Goal: Entertainment & Leisure: Consume media (video, audio)

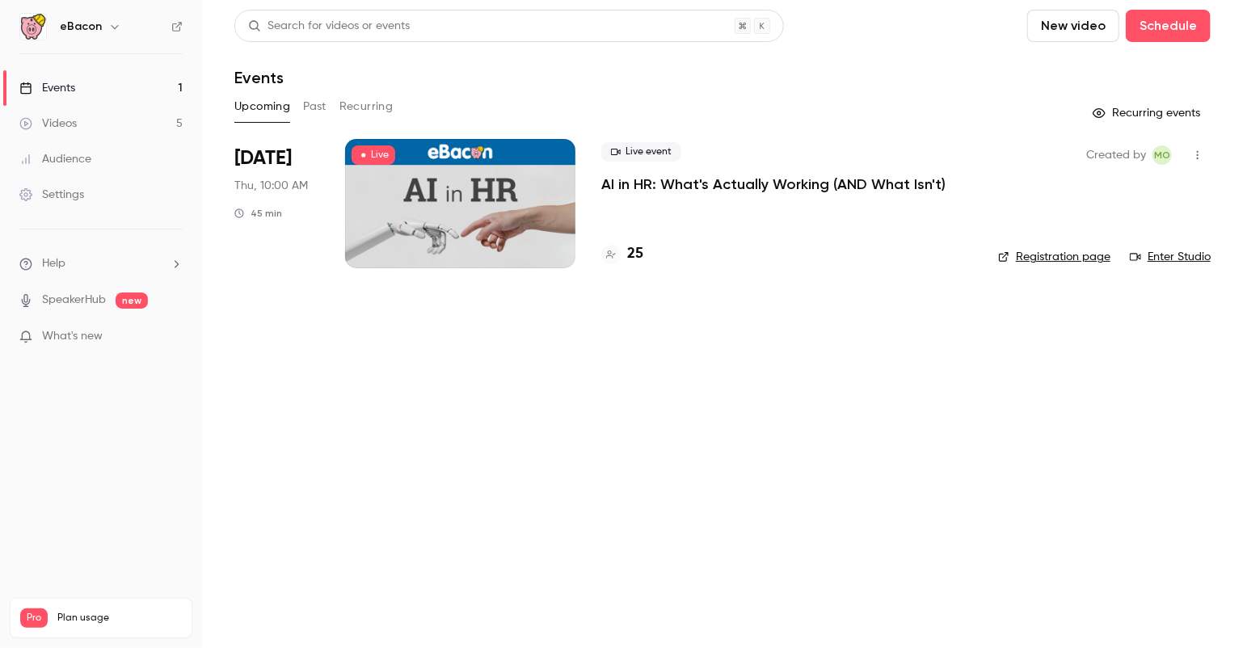
click at [82, 119] on link "Videos 5" at bounding box center [101, 124] width 202 height 36
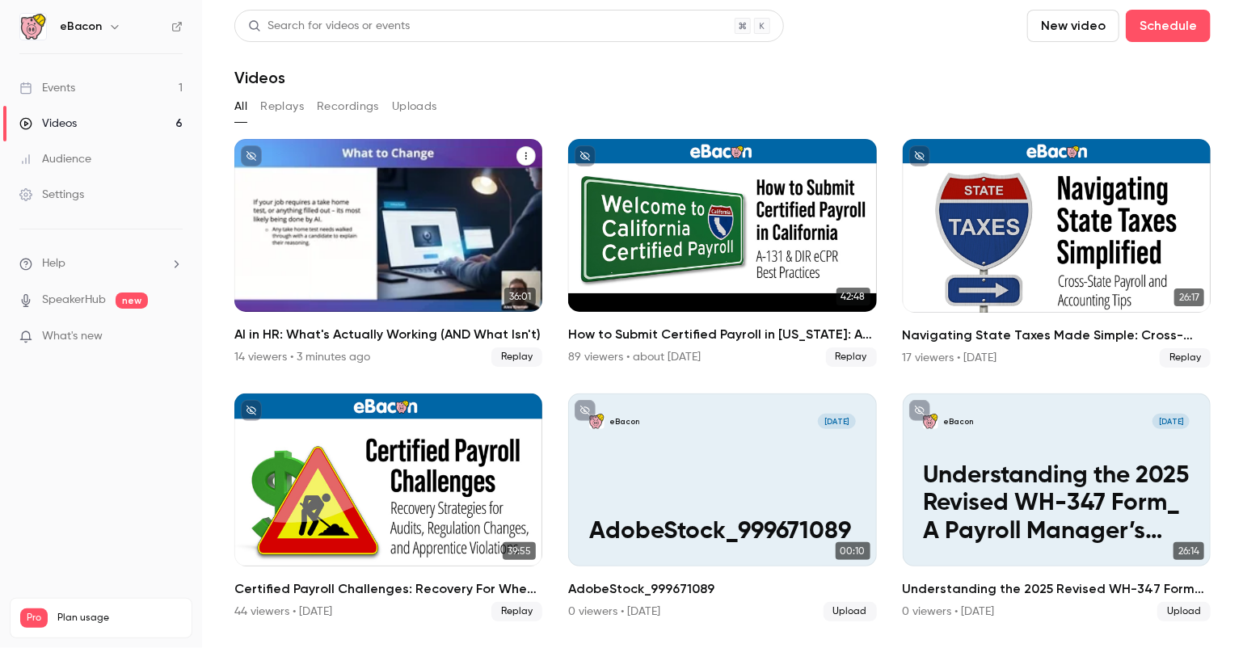
click at [385, 192] on div "AI in HR: What's Actually Working (AND What Isn't)" at bounding box center [388, 225] width 308 height 173
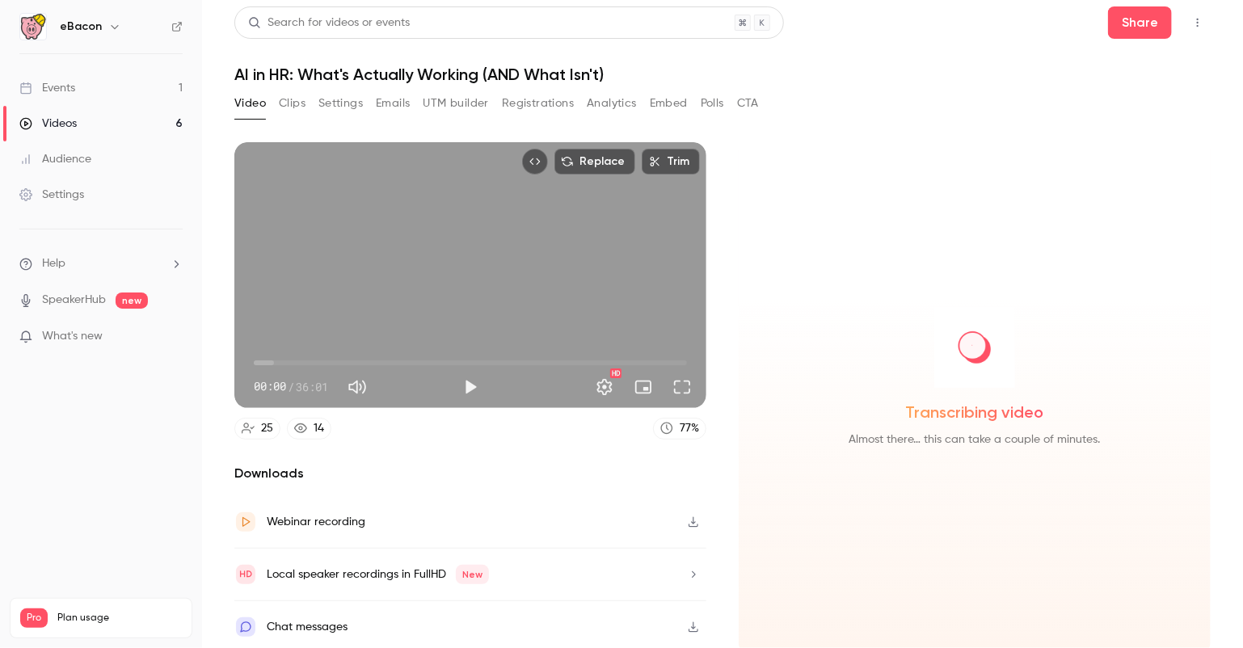
scroll to position [3, 0]
click at [281, 101] on button "Clips" at bounding box center [292, 103] width 27 height 26
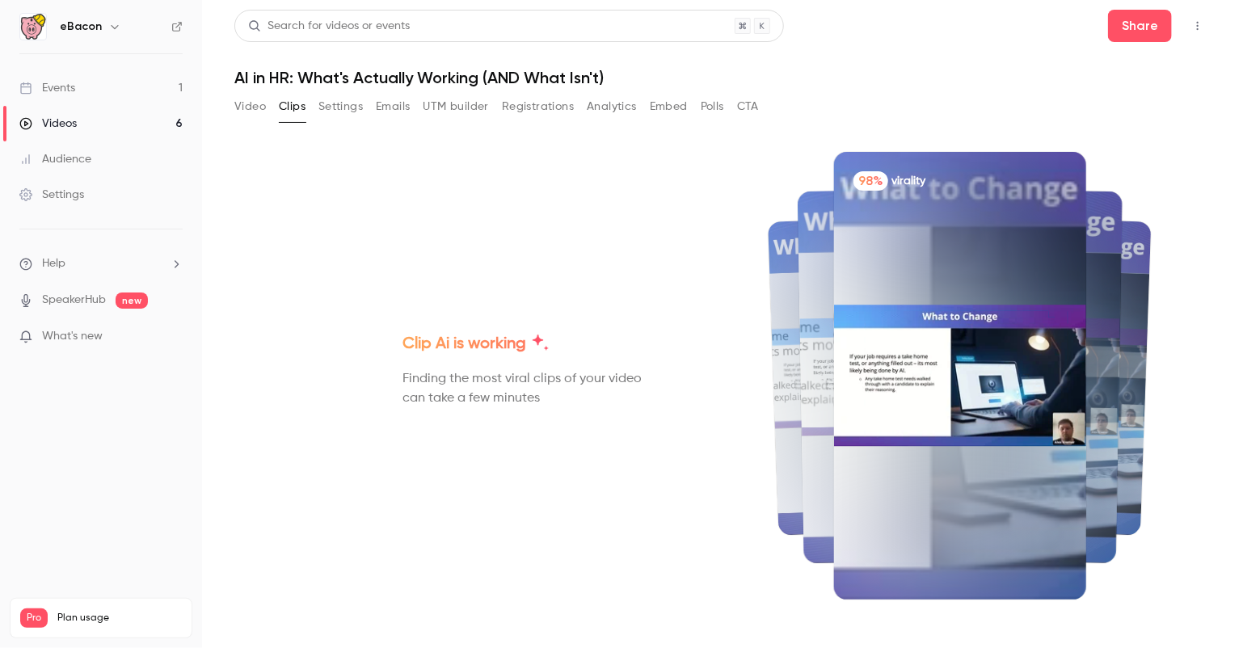
click at [250, 109] on button "Video" at bounding box center [250, 107] width 32 height 26
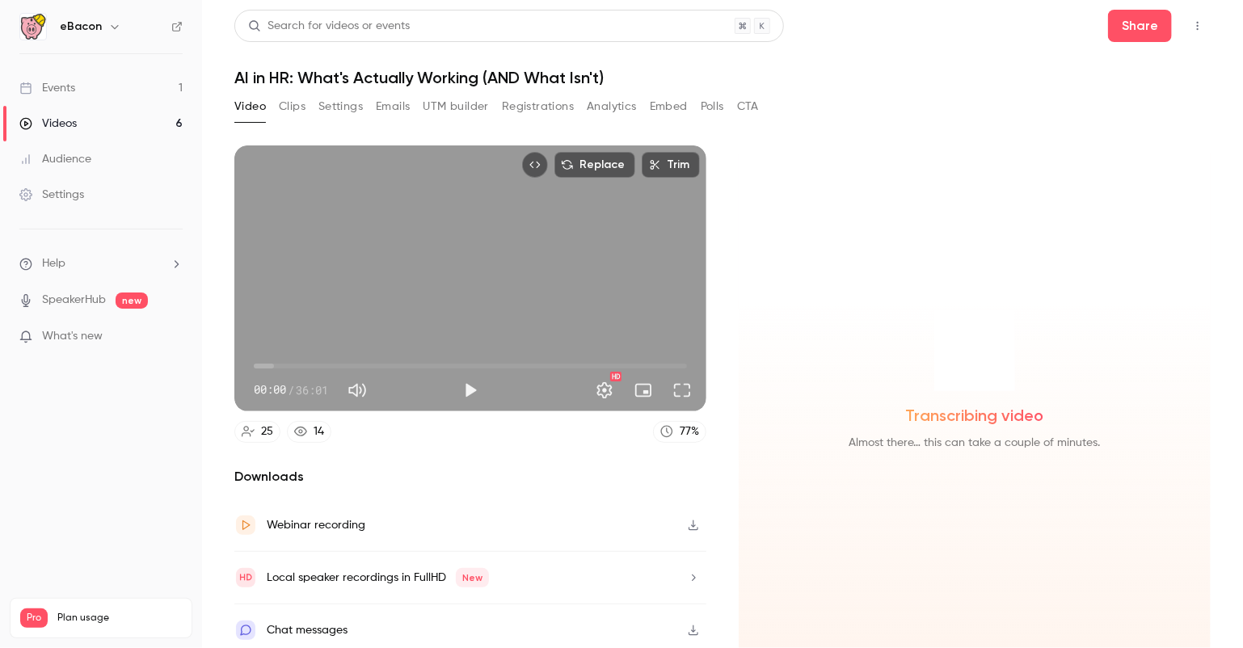
scroll to position [3, 0]
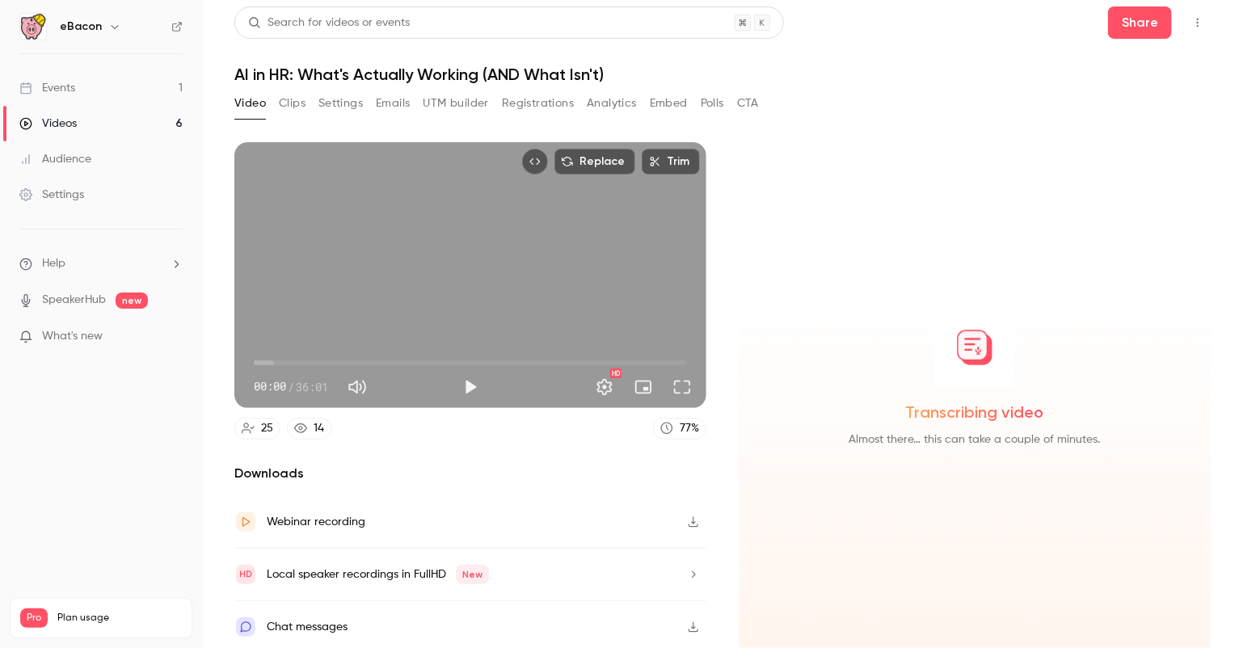
click at [272, 512] on div "Webinar recording" at bounding box center [316, 521] width 99 height 19
click at [687, 518] on icon "button" at bounding box center [693, 521] width 13 height 11
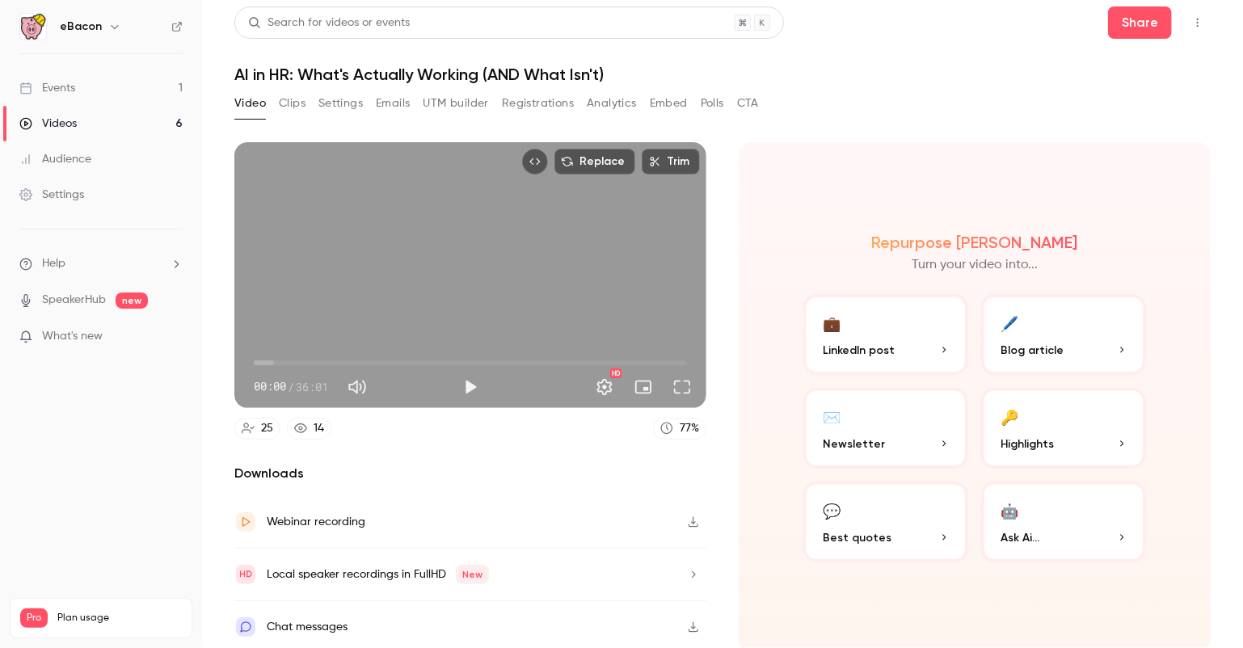
click at [286, 99] on button "Clips" at bounding box center [292, 103] width 27 height 26
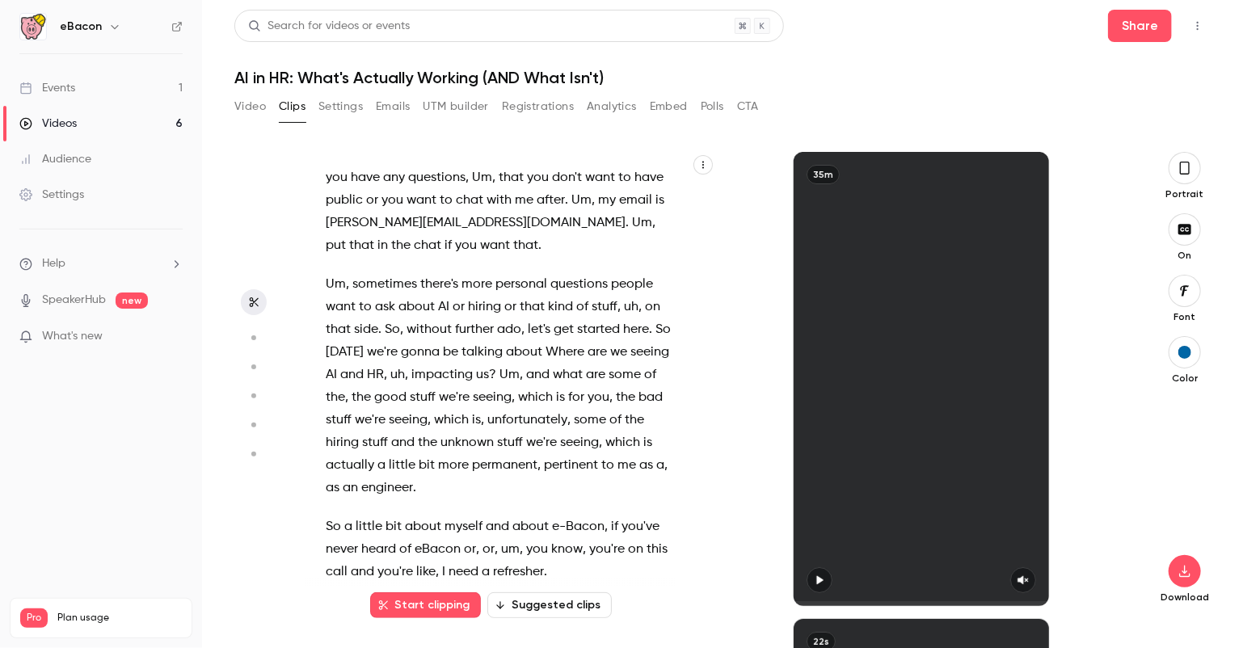
scroll to position [404, 0]
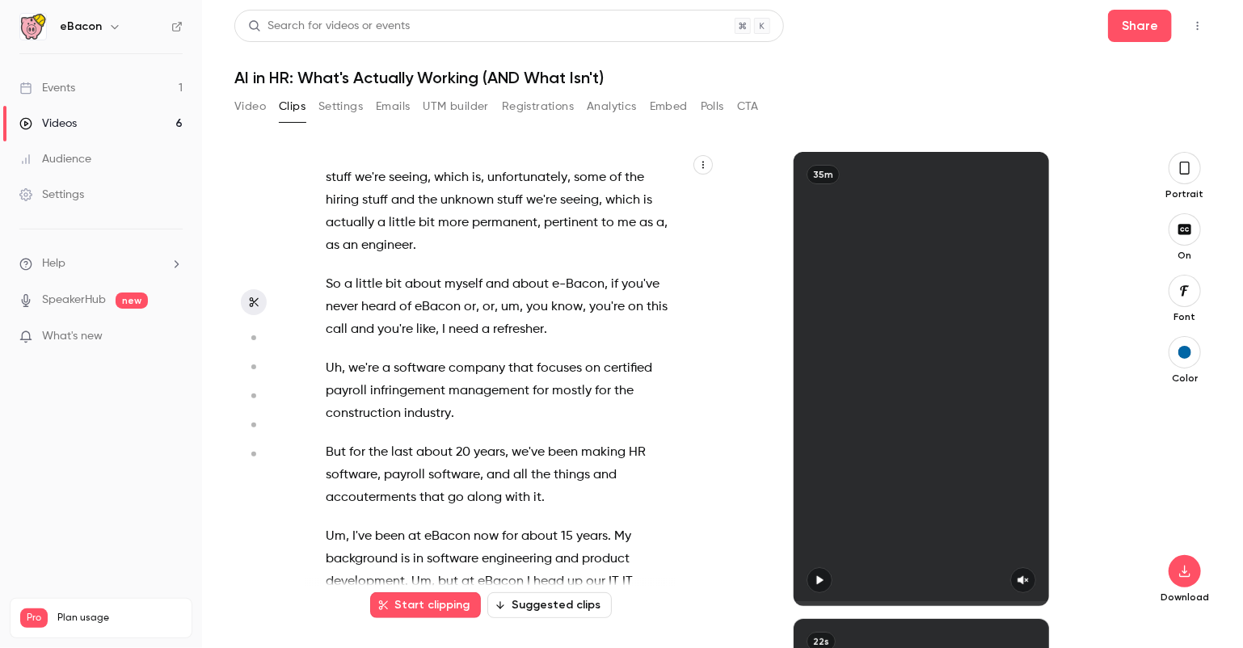
click at [479, 273] on span "myself" at bounding box center [463, 284] width 38 height 23
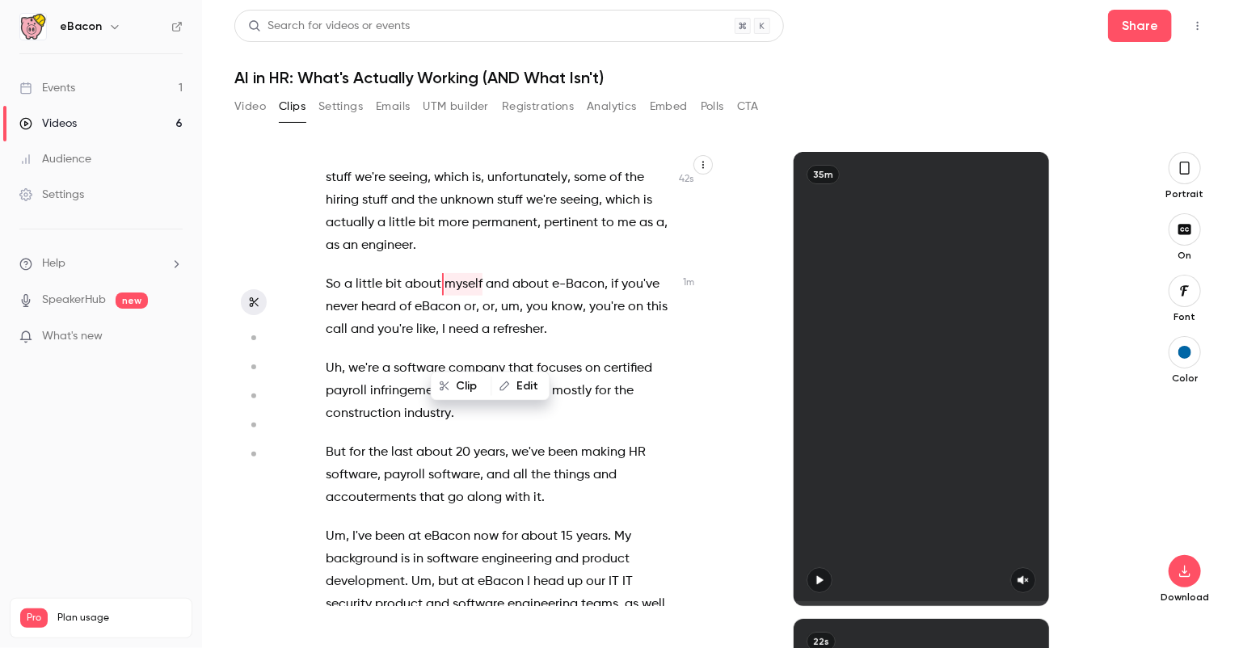
scroll to position [311, 0]
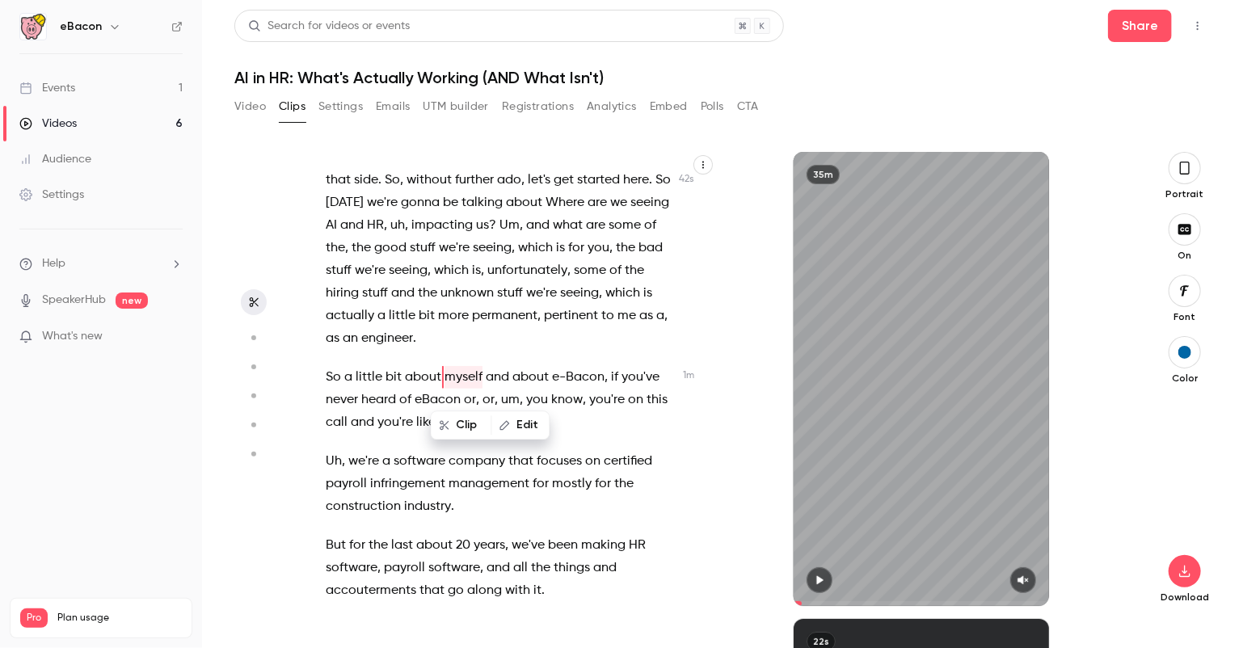
click at [371, 259] on span "the" at bounding box center [360, 248] width 19 height 23
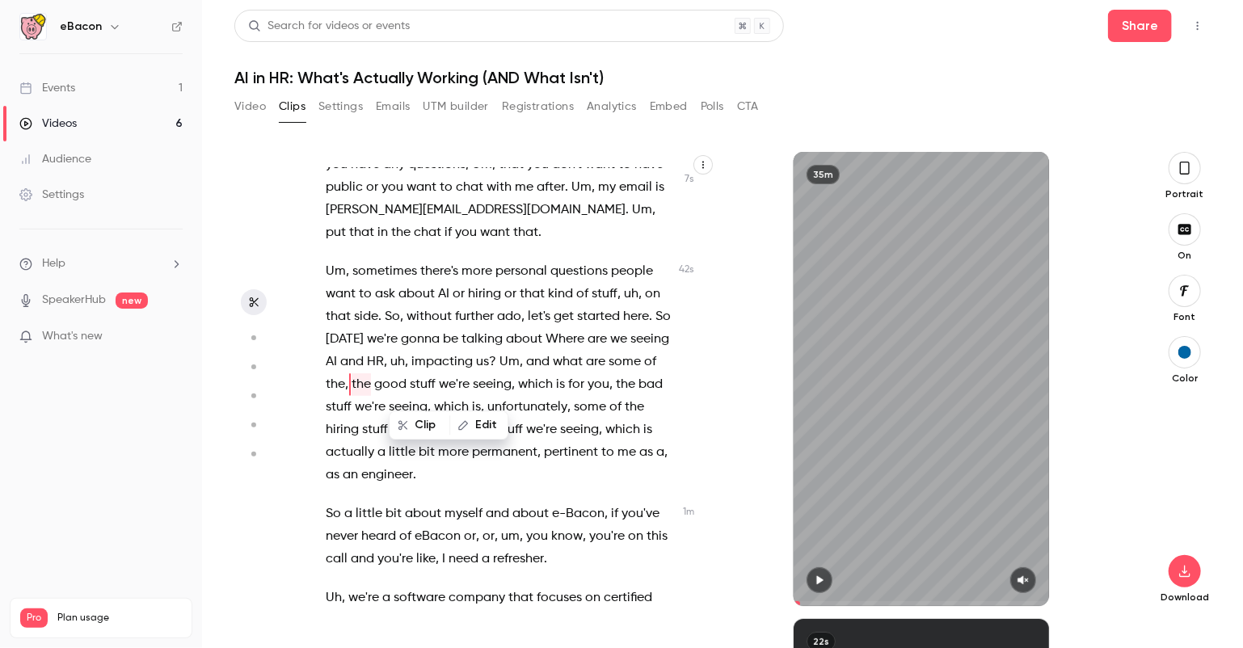
scroll to position [171, 0]
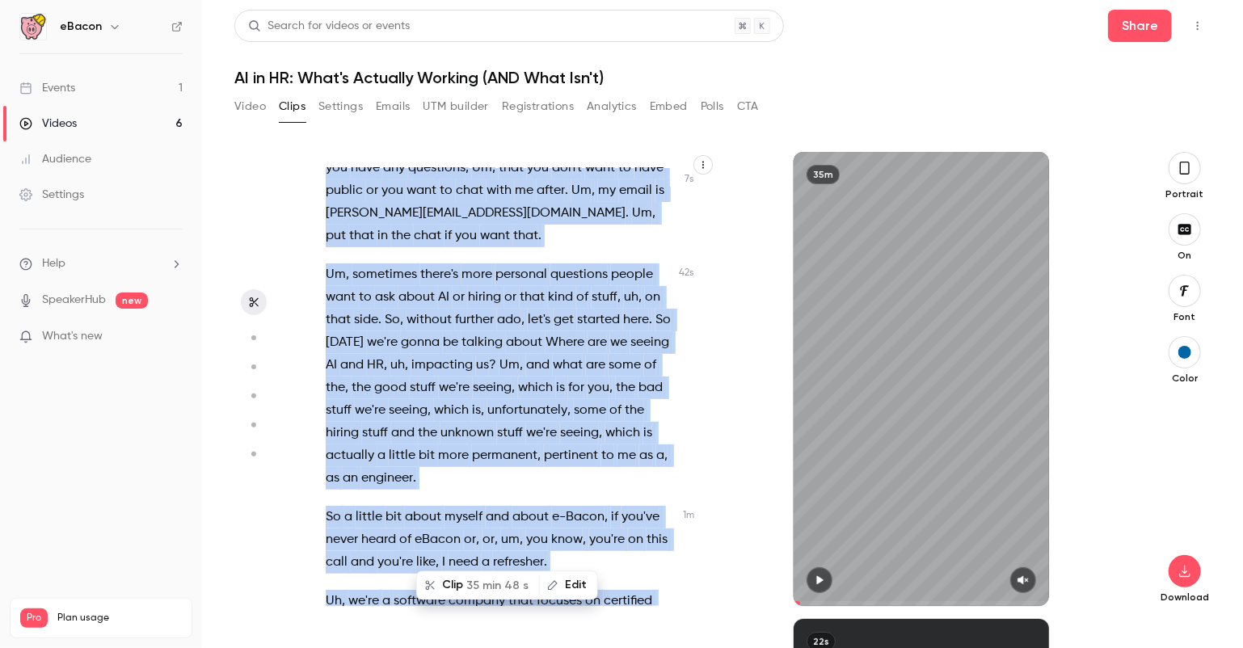
type input "*"
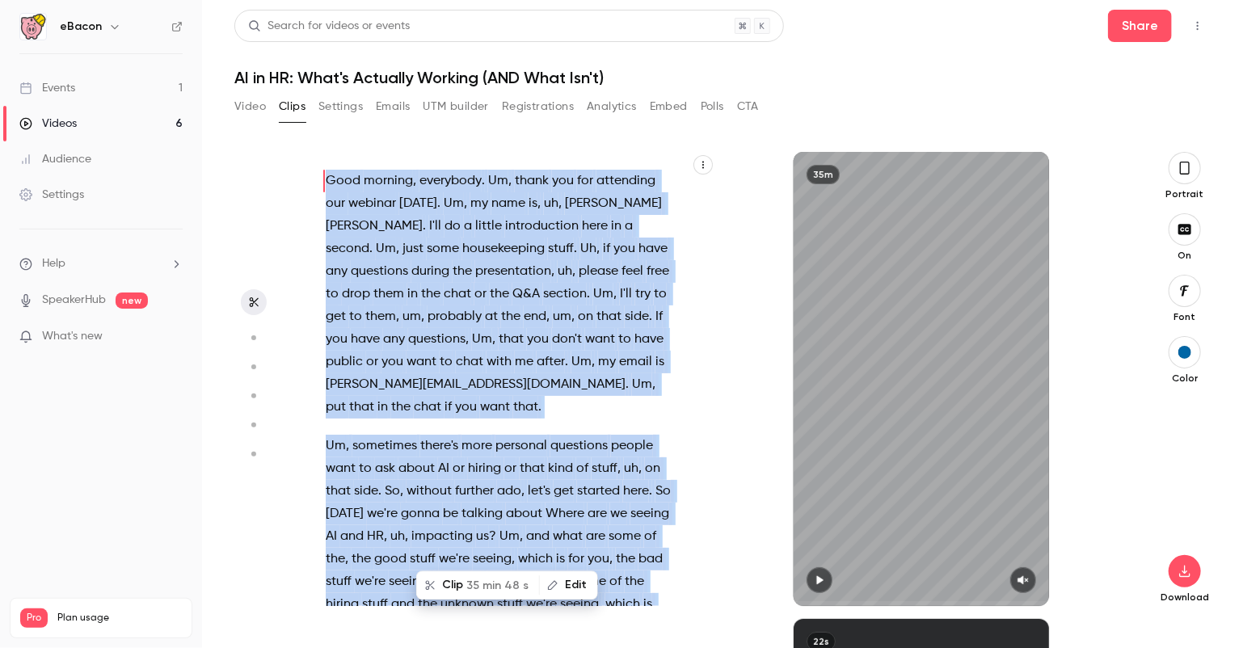
click at [74, 123] on div "Videos" at bounding box center [47, 124] width 57 height 16
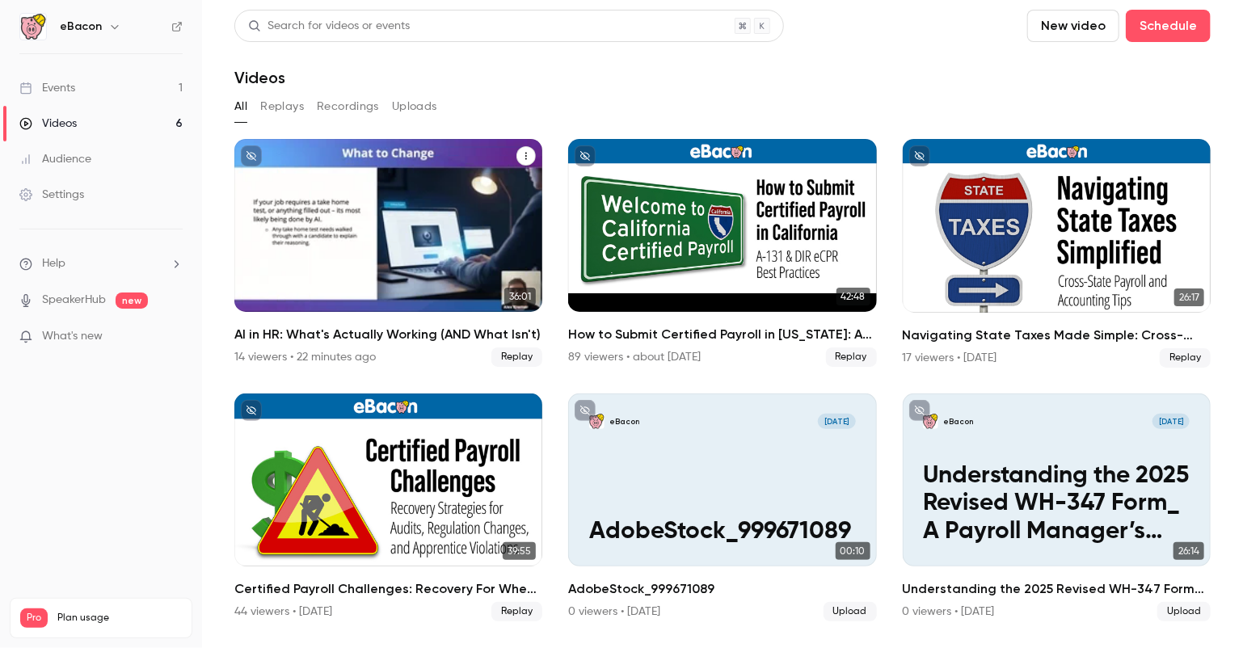
click at [268, 263] on div "AI in HR: What's Actually Working (AND What Isn't)" at bounding box center [388, 225] width 308 height 173
click at [375, 212] on div "AI in HR: What's Actually Working (AND What Isn't)" at bounding box center [388, 225] width 308 height 173
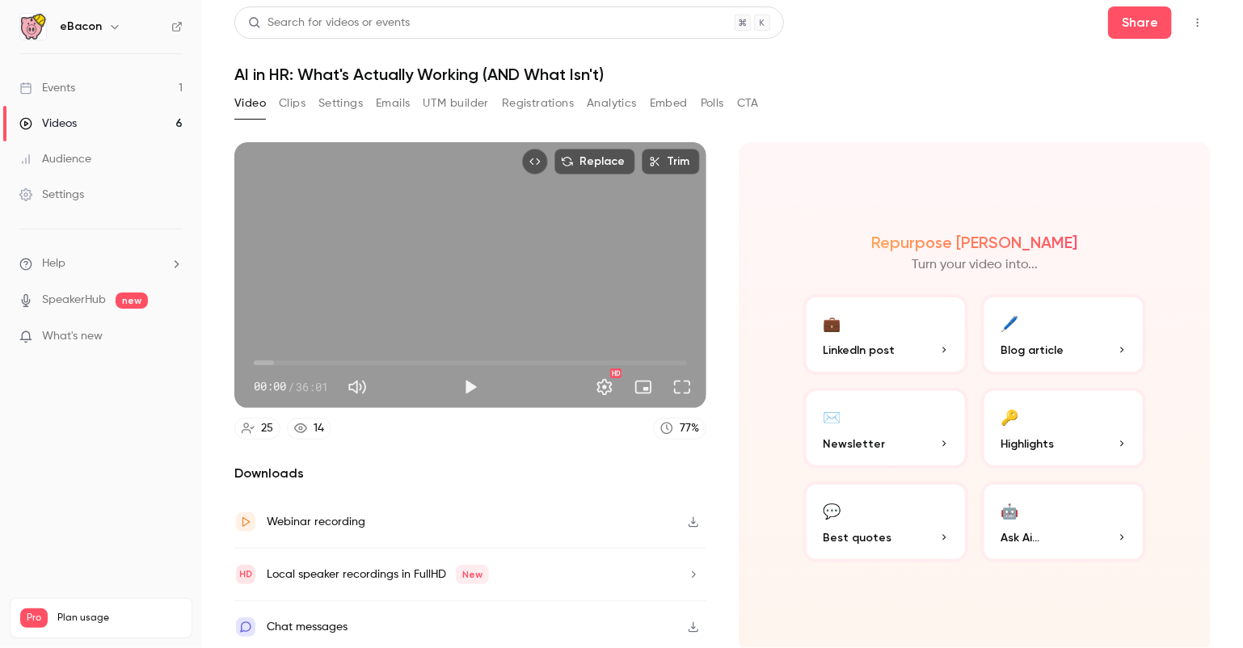
scroll to position [3, 0]
click at [250, 516] on icon at bounding box center [245, 521] width 13 height 13
click at [65, 122] on div "Videos" at bounding box center [47, 124] width 57 height 16
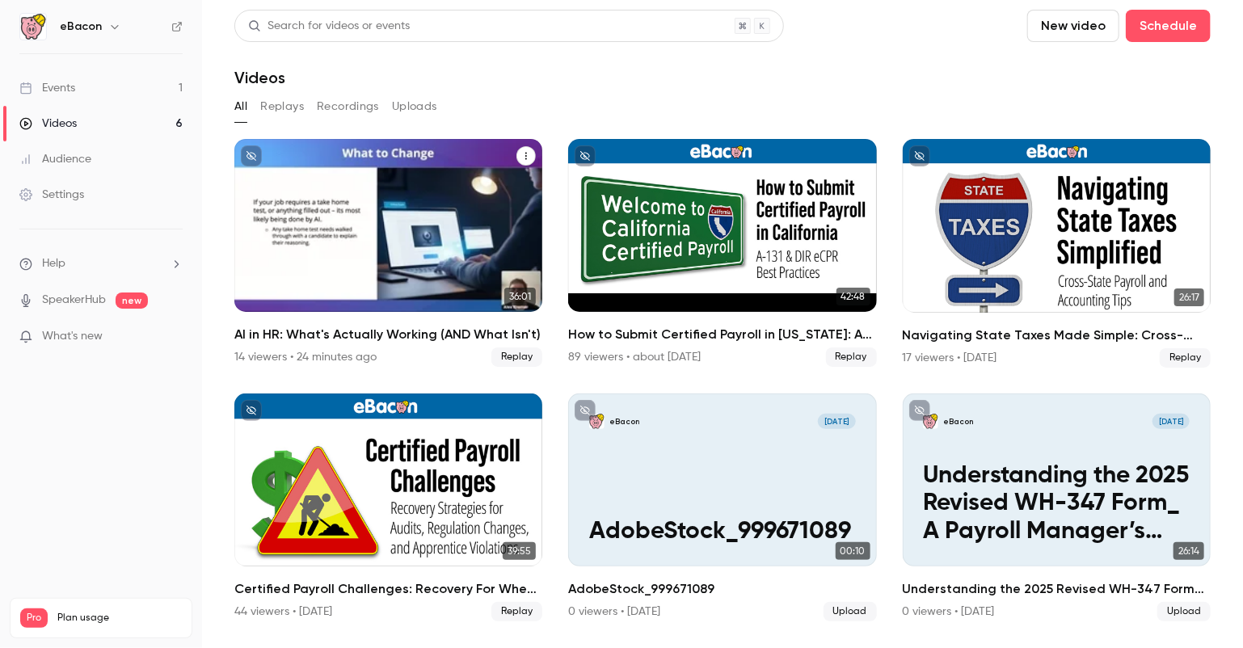
click at [451, 242] on div "AI in HR: What's Actually Working (AND What Isn't)" at bounding box center [388, 225] width 308 height 173
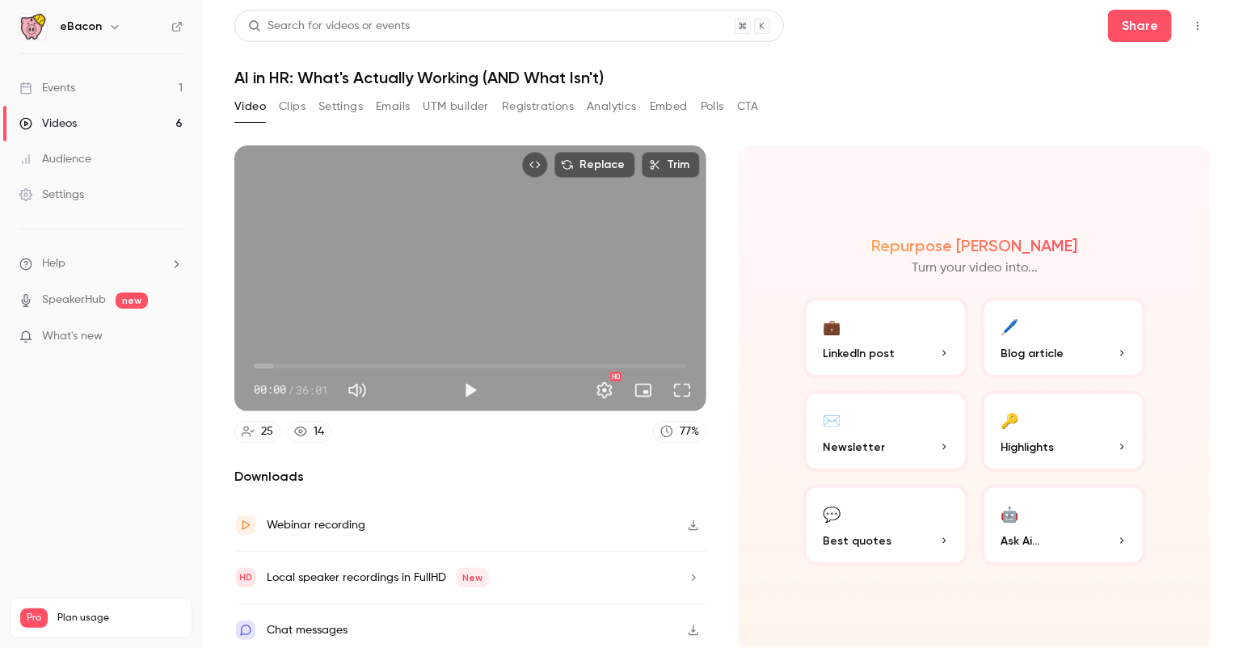
scroll to position [3, 0]
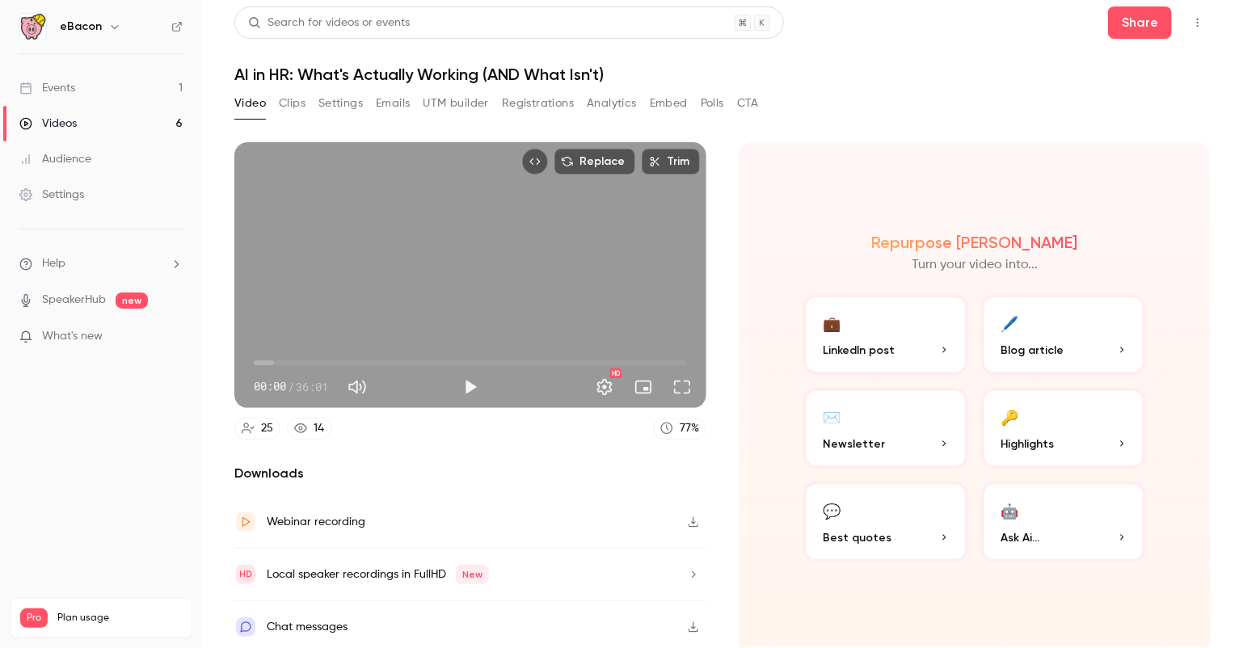
click at [292, 109] on button "Clips" at bounding box center [292, 103] width 27 height 26
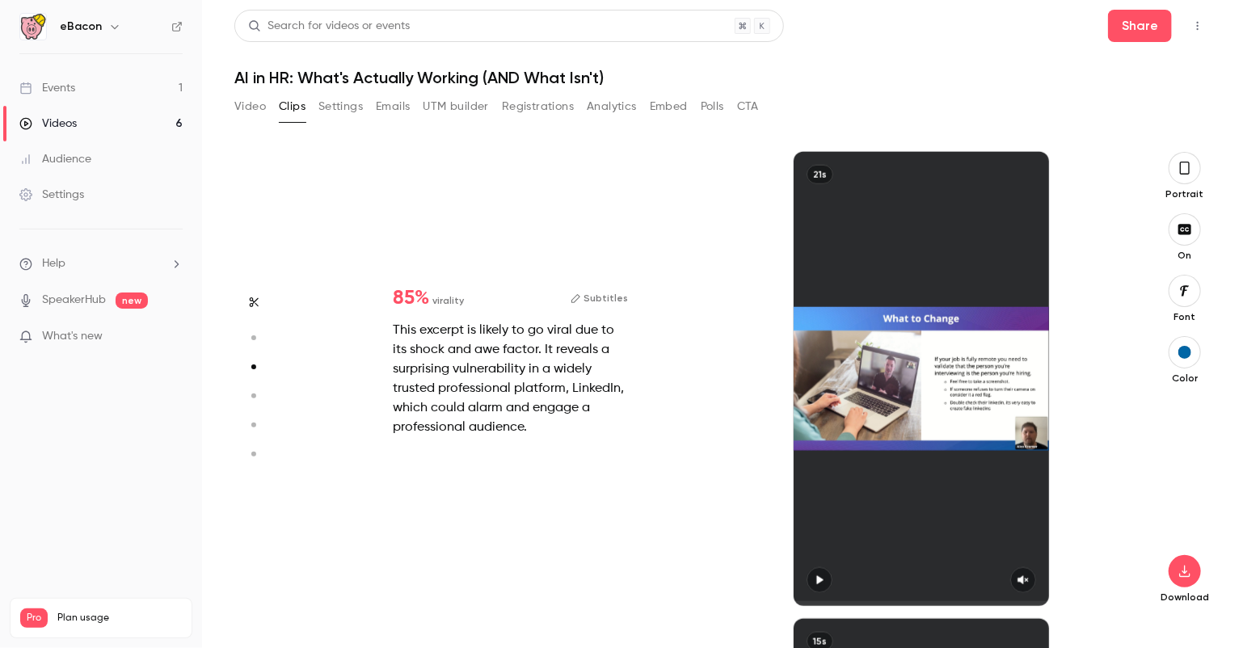
scroll to position [933, 0]
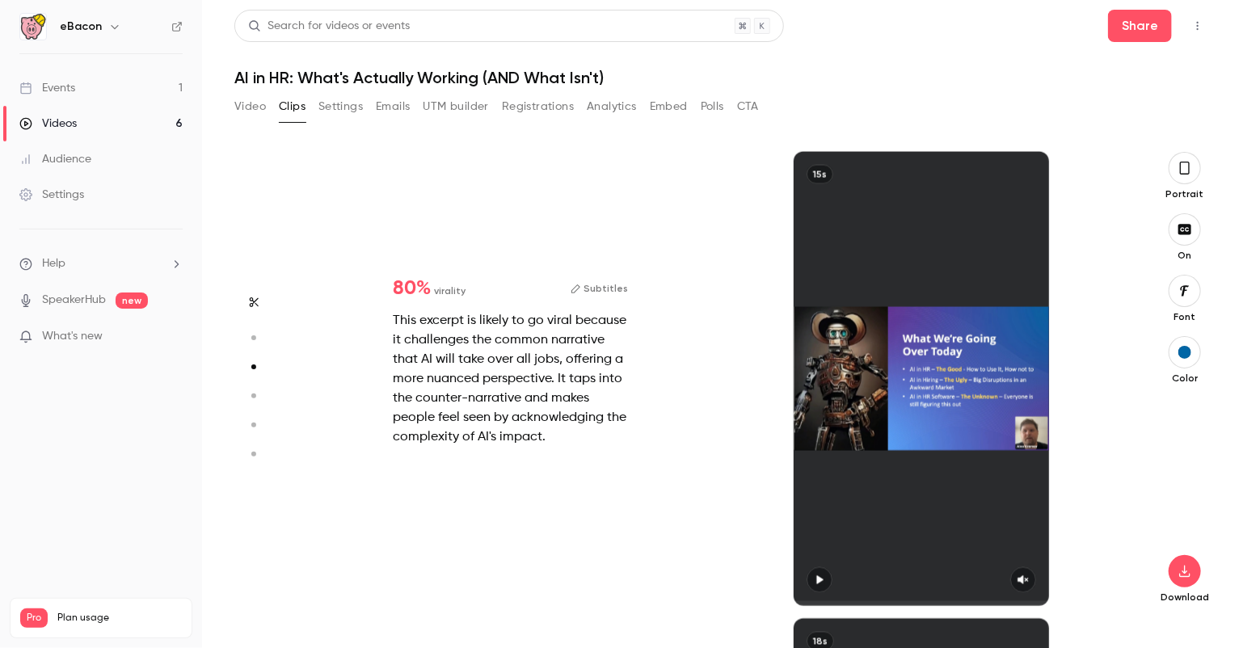
type input "*"
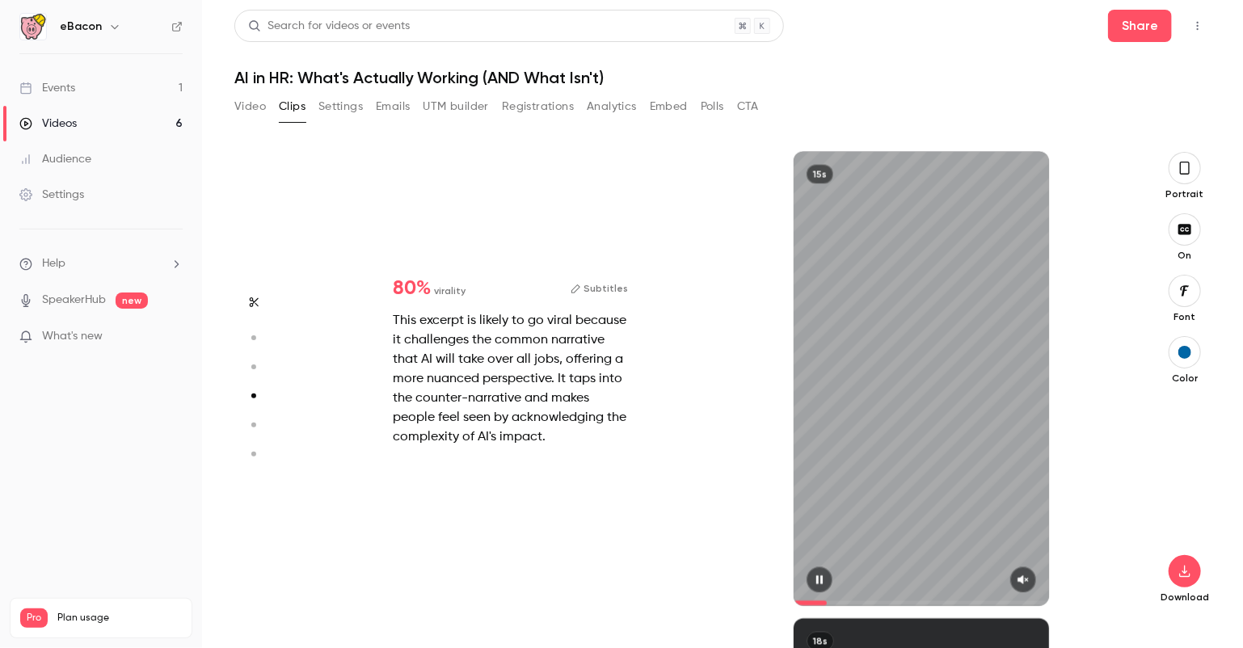
click at [823, 574] on icon "button" at bounding box center [819, 579] width 13 height 11
drag, startPoint x: 827, startPoint y: 604, endPoint x: 767, endPoint y: 602, distance: 59.8
click at [767, 602] on div "15s" at bounding box center [921, 379] width 410 height 454
click at [797, 597] on span at bounding box center [920, 604] width 255 height 26
type input "*"
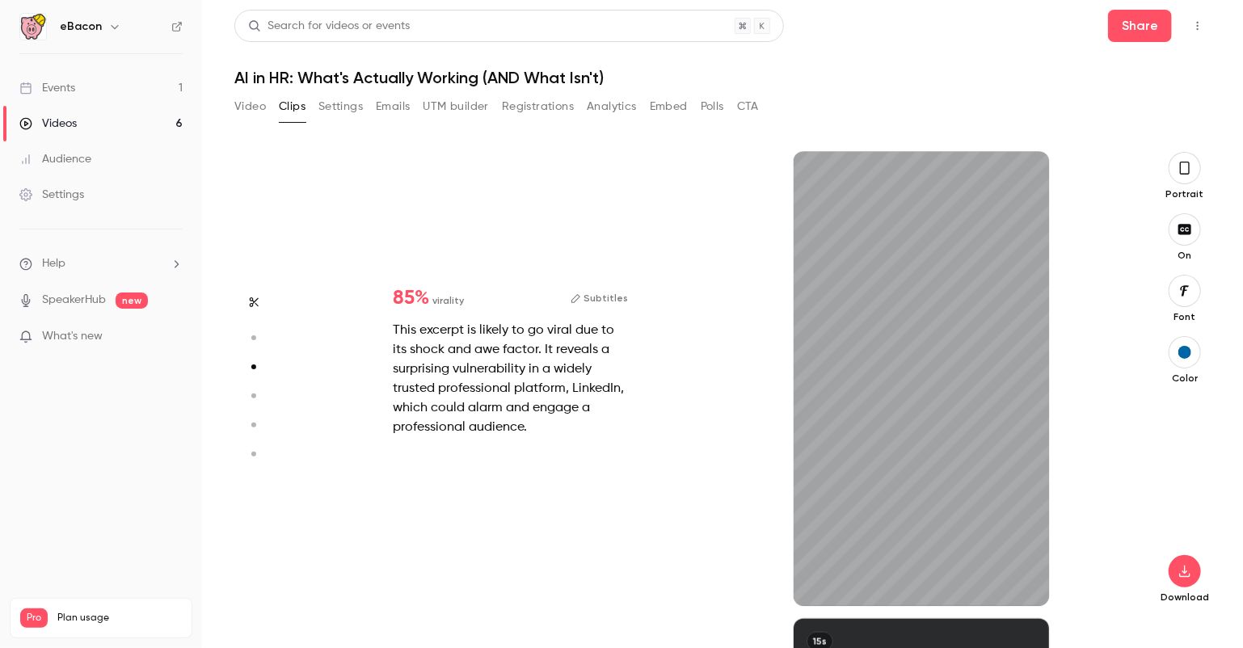
scroll to position [933, 0]
type input "*"
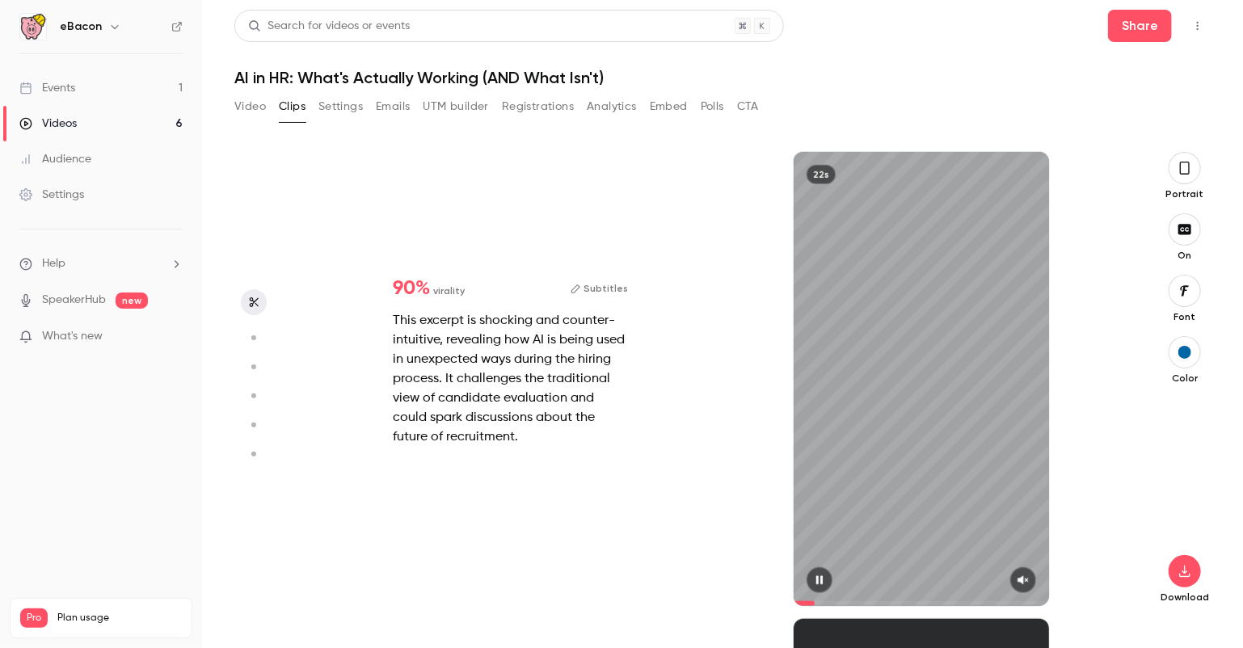
scroll to position [0, 0]
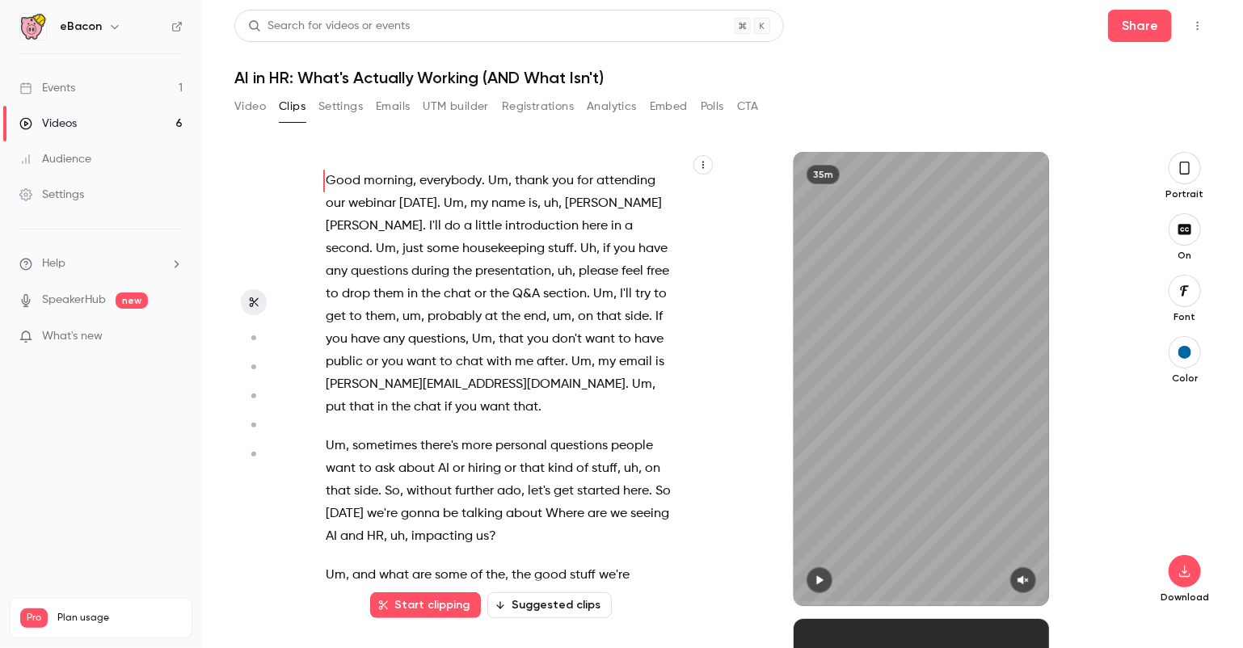
type input "*"
